Goal: Transaction & Acquisition: Book appointment/travel/reservation

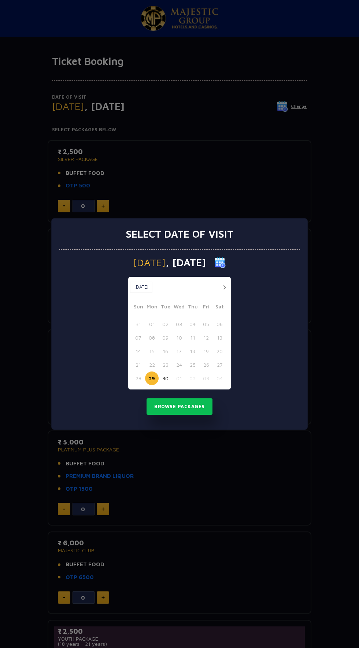
click at [151, 380] on button "29" at bounding box center [152, 378] width 14 height 14
click at [184, 406] on button "Browse Packages" at bounding box center [180, 406] width 66 height 17
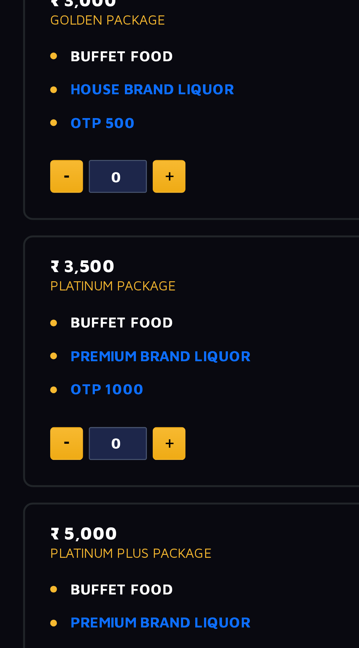
click at [102, 408] on img at bounding box center [103, 408] width 3 height 4
type input "1"
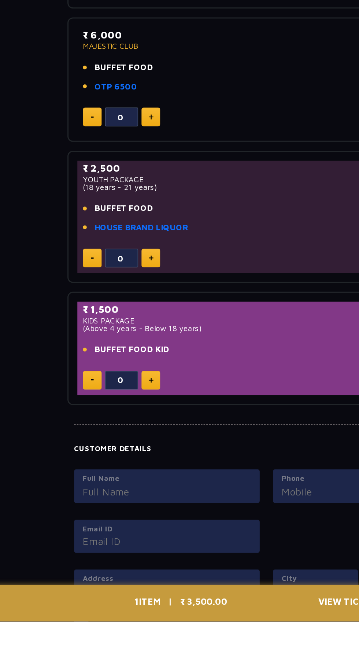
scroll to position [284, 0]
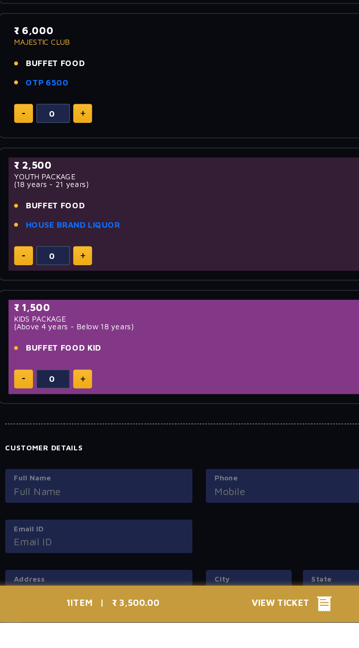
click at [236, 641] on span "View Ticket" at bounding box center [235, 635] width 43 height 11
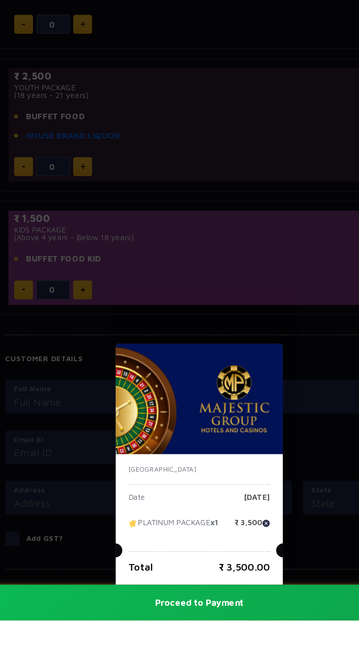
scroll to position [341, 0]
click at [195, 647] on button "Proceed to Payment" at bounding box center [179, 635] width 359 height 23
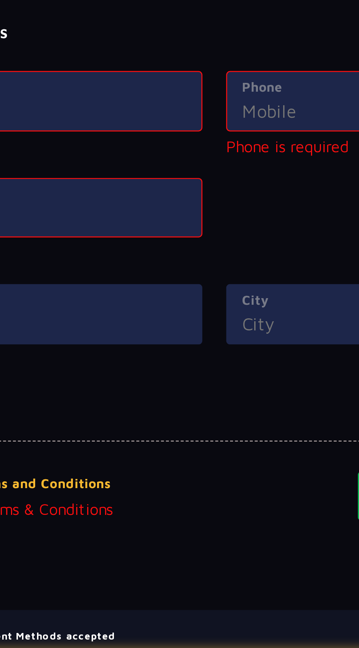
scroll to position [421, 0]
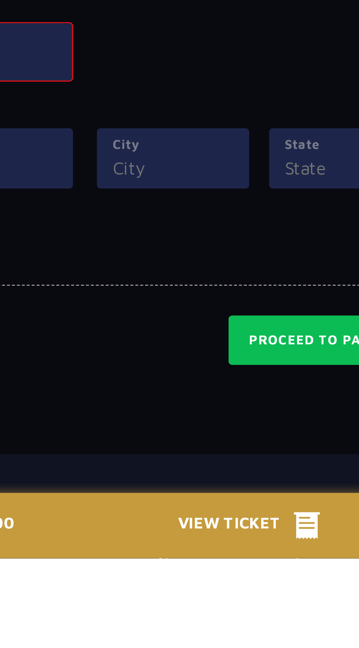
click at [204, 647] on div "Payment Methods accepted MAJESTIC PRIDE River Mandovi, Captain Of Ports Jetty, …" at bounding box center [180, 643] width 264 height 54
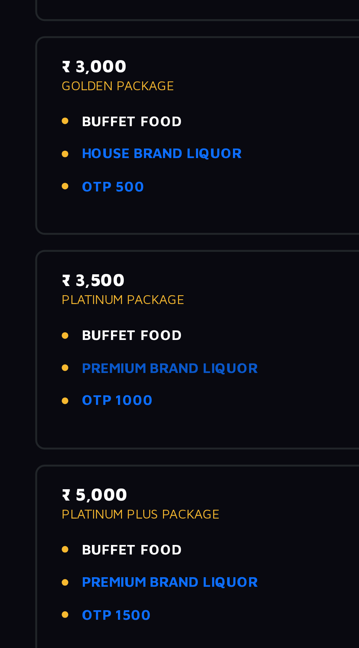
click at [120, 353] on link "PREMIUM BRAND LIQUOR" at bounding box center [104, 352] width 68 height 8
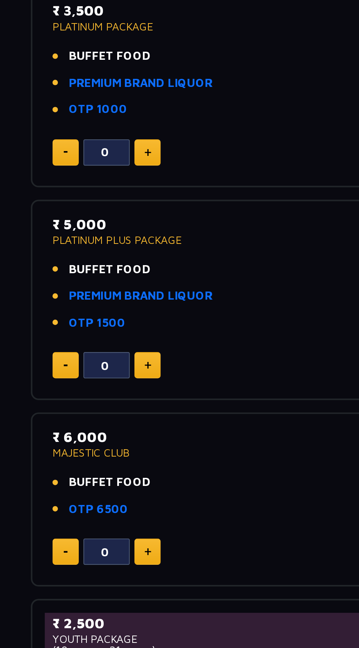
scroll to position [213, 0]
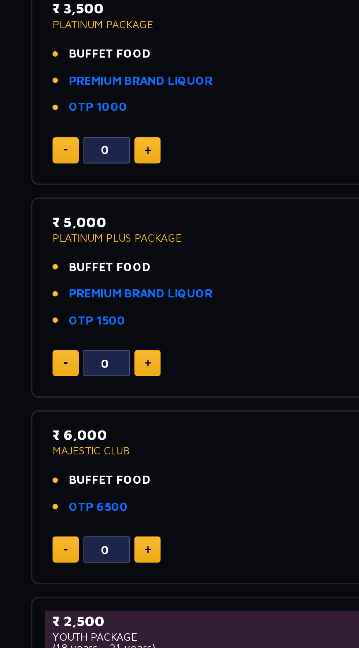
click at [103, 295] on img at bounding box center [103, 296] width 3 height 4
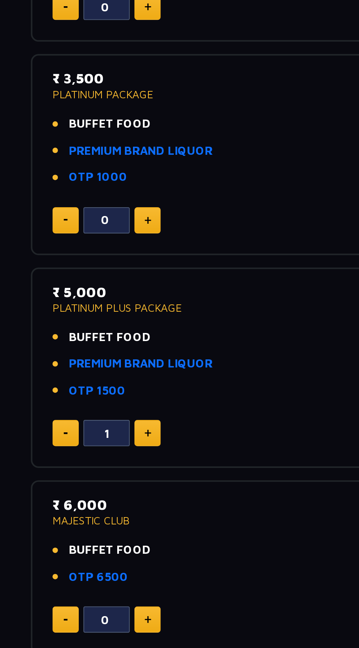
click at [64, 296] on img at bounding box center [64, 296] width 2 height 1
type input "0"
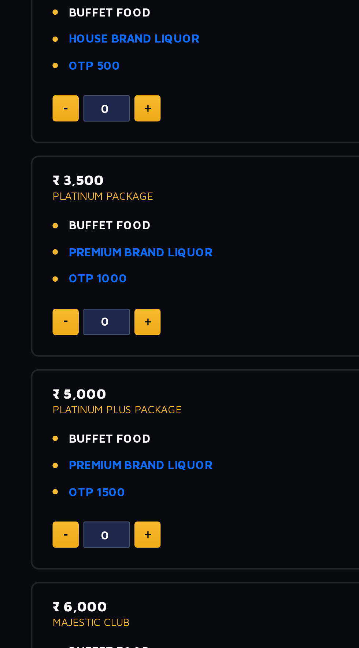
click at [103, 194] on img at bounding box center [103, 196] width 3 height 4
type input "1"
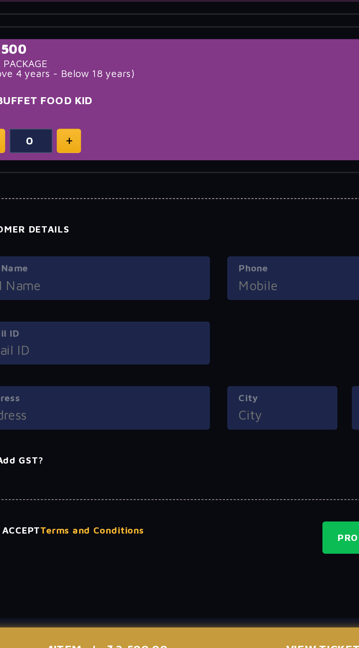
scroll to position [397, 0]
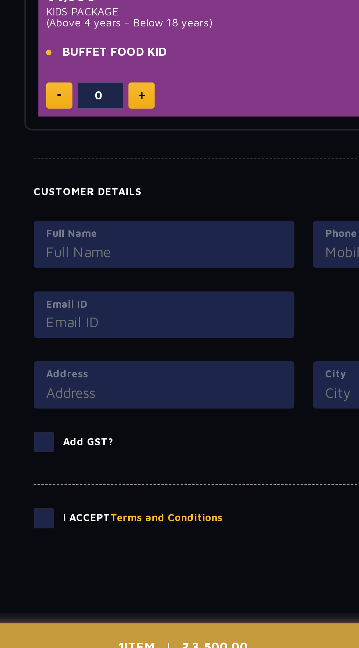
click at [60, 572] on span at bounding box center [57, 574] width 10 height 10
click at [0, 0] on input "checkbox" at bounding box center [0, 0] width 0 height 0
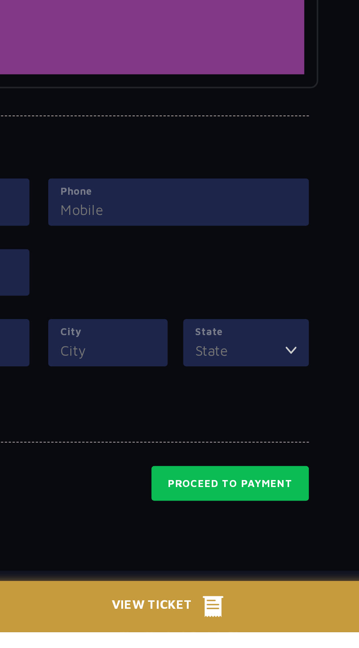
scroll to position [406, 0]
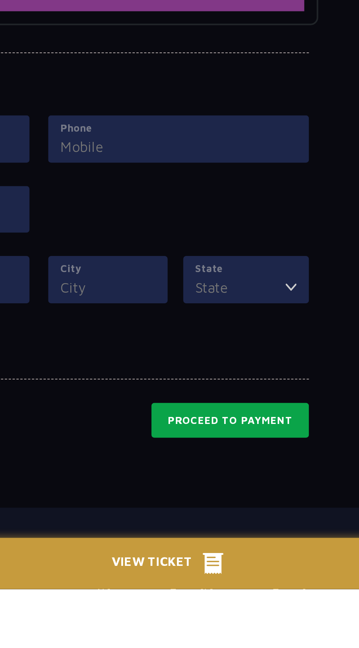
click at [283, 571] on button "Proceed to Payment" at bounding box center [270, 568] width 74 height 17
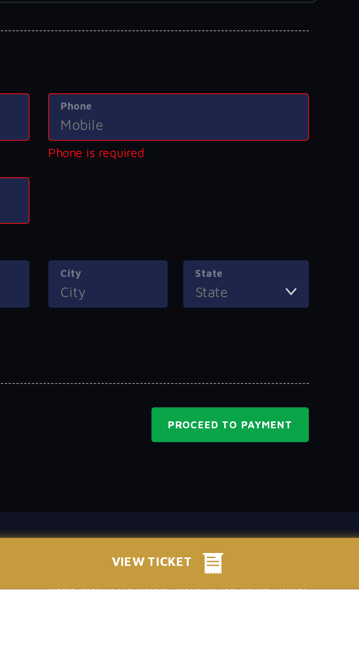
scroll to position [419, 0]
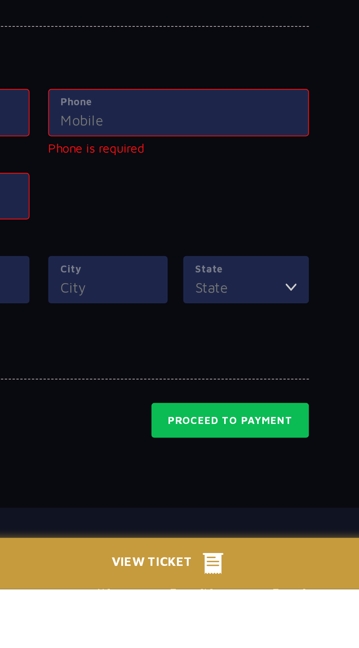
click at [231, 641] on span "View Ticket" at bounding box center [235, 635] width 43 height 11
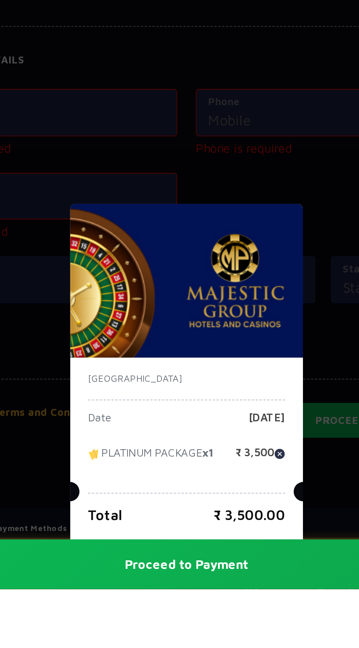
click at [196, 603] on div at bounding box center [179, 599] width 93 height 5
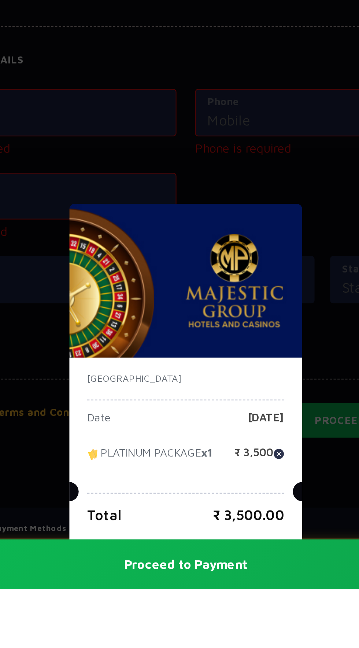
click at [191, 647] on button "Proceed to Payment" at bounding box center [179, 635] width 359 height 23
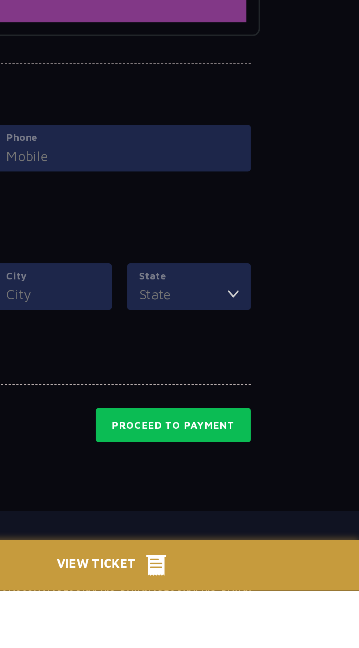
scroll to position [406, 0]
